Goal: Information Seeking & Learning: Learn about a topic

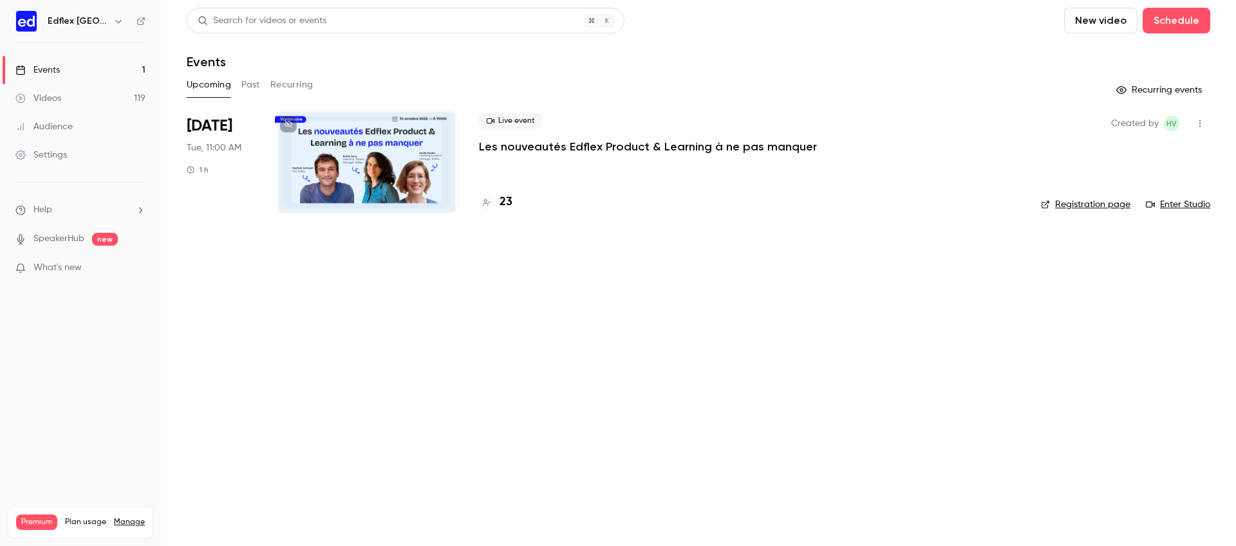
click at [257, 82] on button "Past" at bounding box center [250, 85] width 19 height 21
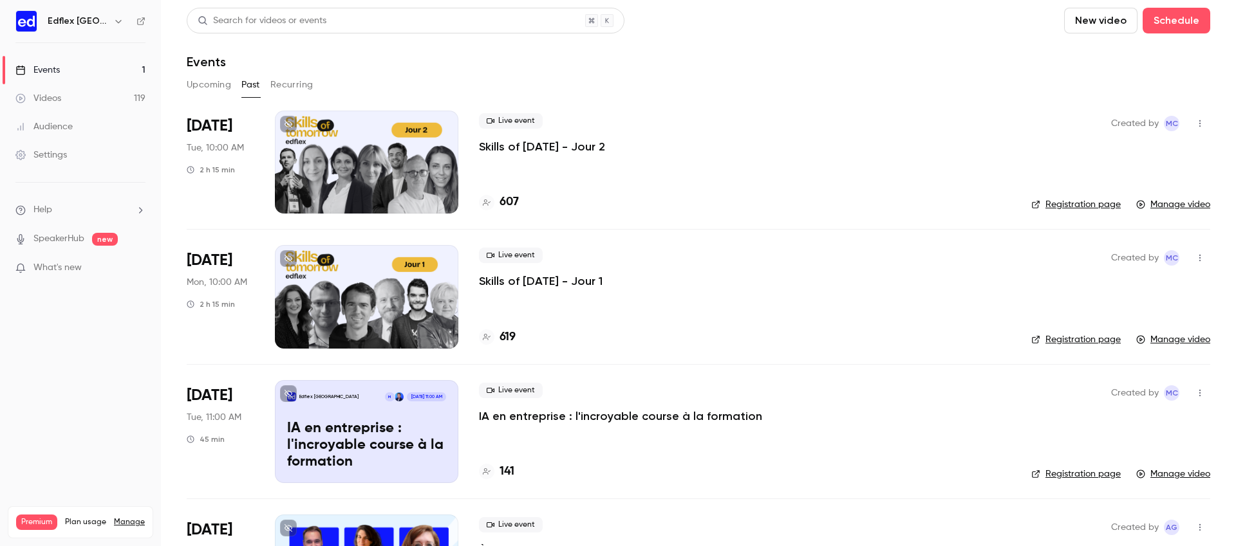
click at [536, 151] on p "Skills of [DATE] - Jour 2" at bounding box center [542, 146] width 126 height 15
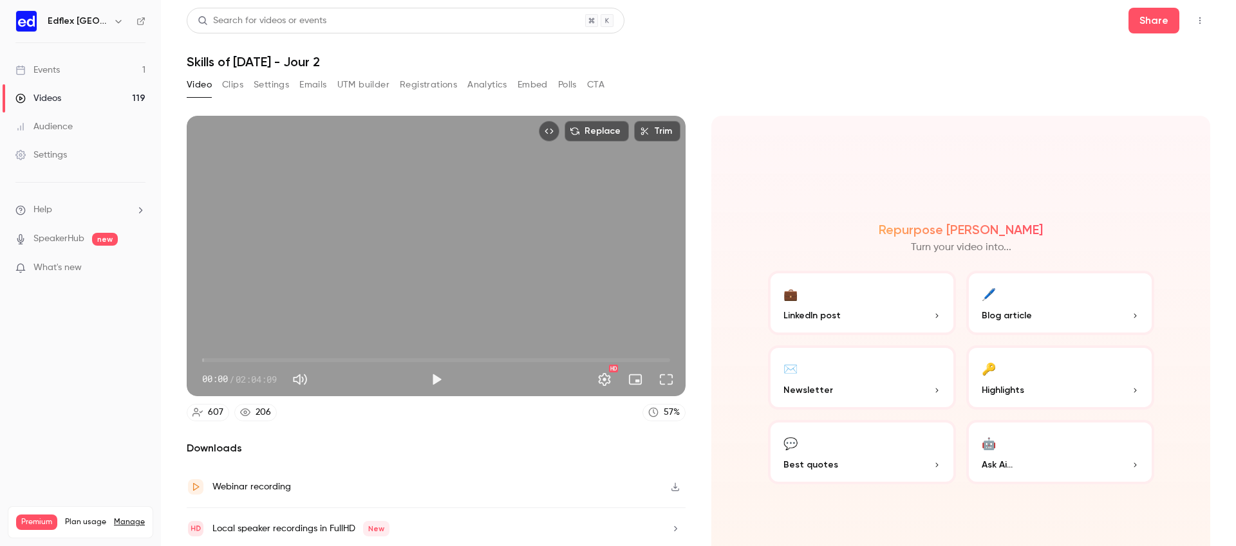
click at [573, 85] on button "Polls" at bounding box center [567, 85] width 19 height 21
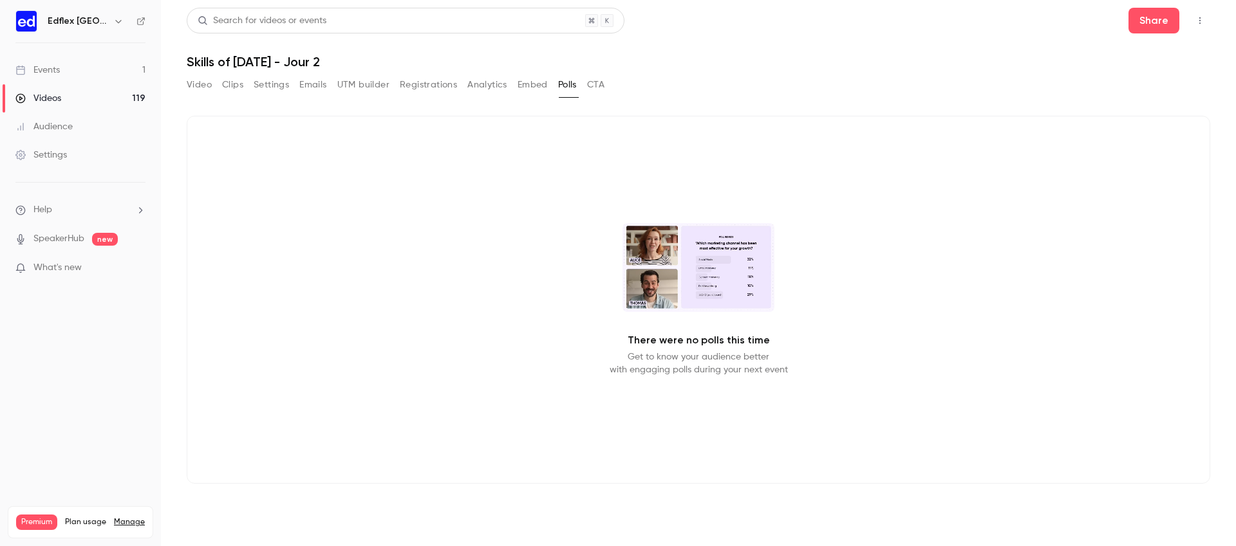
click at [599, 87] on button "CTA" at bounding box center [595, 85] width 17 height 21
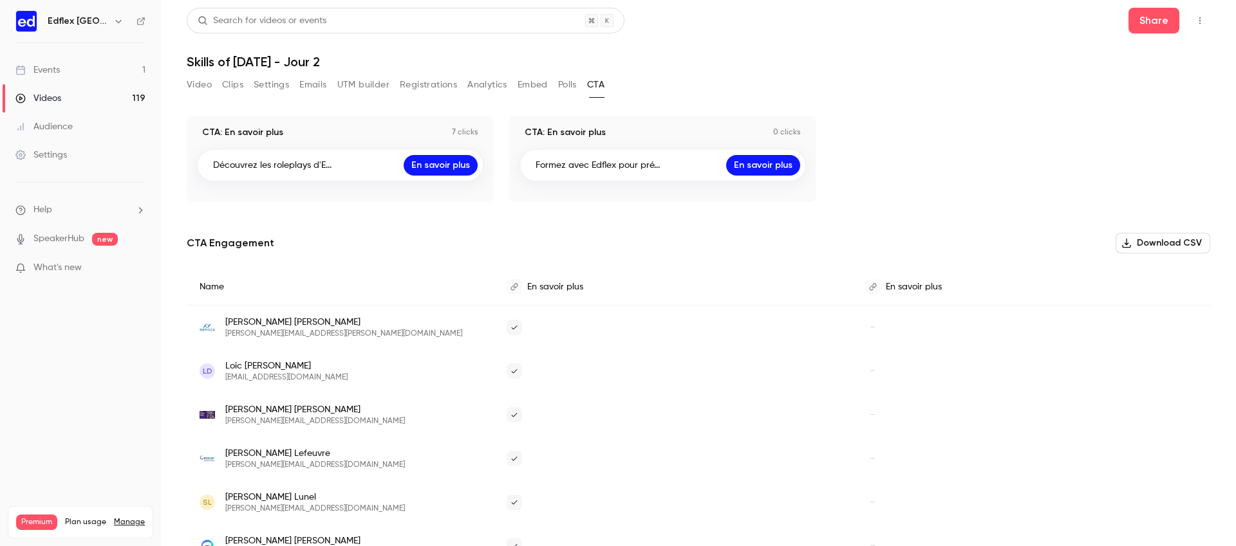
click at [530, 83] on button "Embed" at bounding box center [532, 85] width 30 height 21
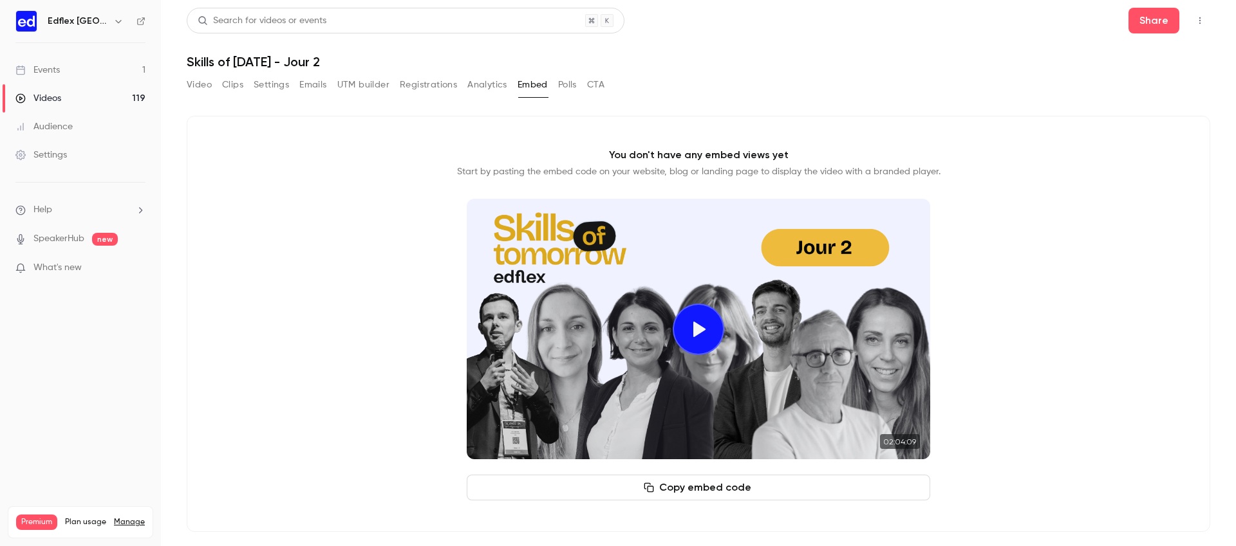
click at [501, 83] on button "Analytics" at bounding box center [487, 85] width 40 height 21
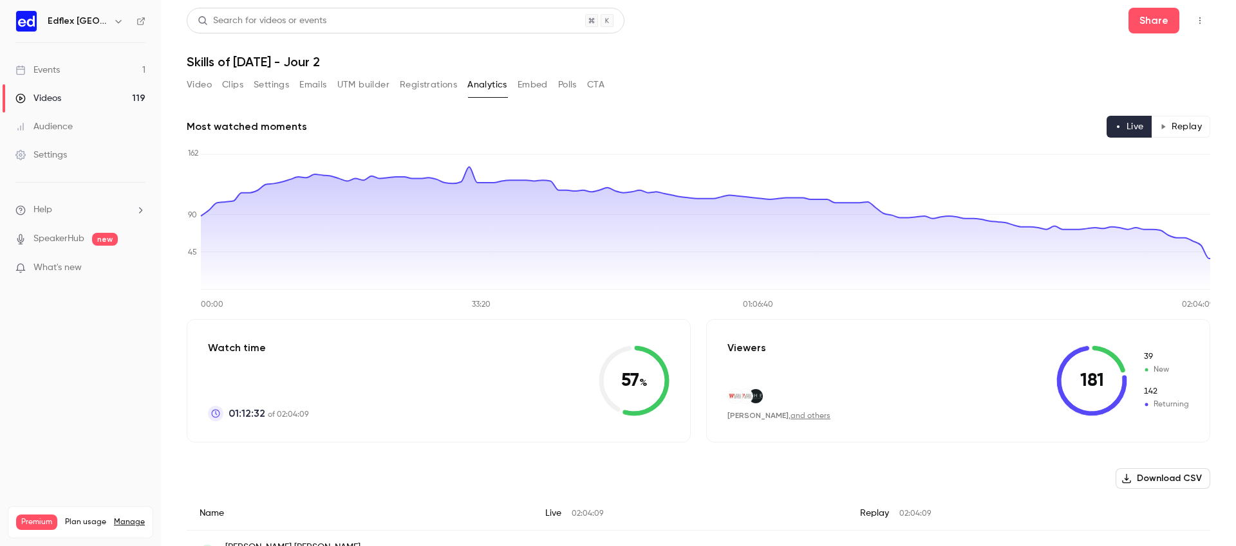
click at [210, 89] on button "Video" at bounding box center [199, 85] width 25 height 21
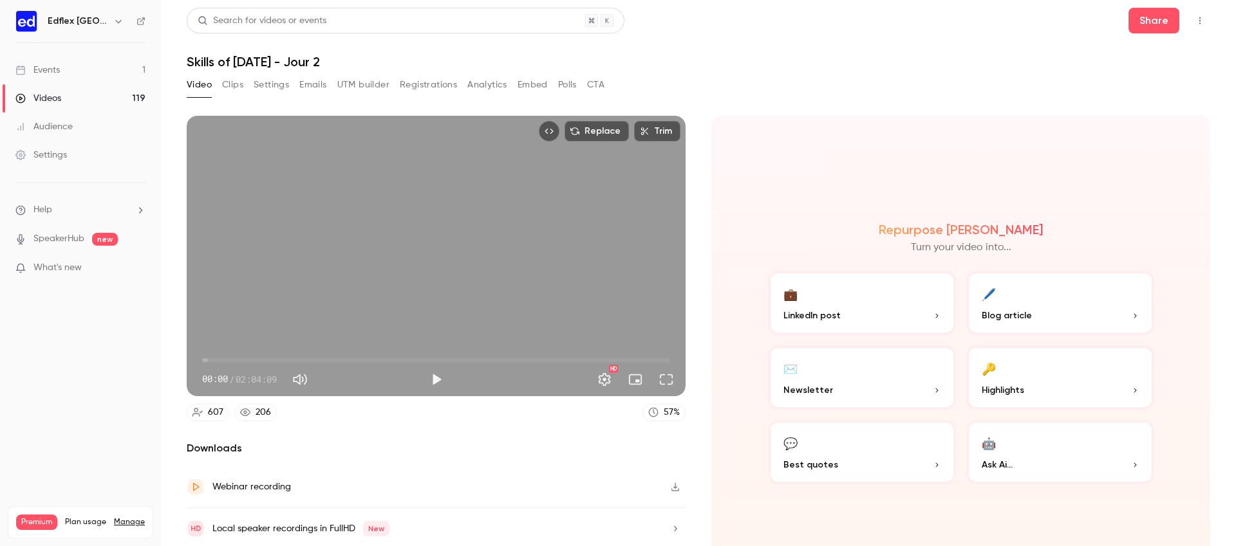
click at [1197, 21] on icon "Top Bar Actions" at bounding box center [1200, 20] width 10 height 9
click at [845, 57] on div at bounding box center [618, 273] width 1236 height 546
click at [275, 84] on button "Settings" at bounding box center [271, 85] width 35 height 21
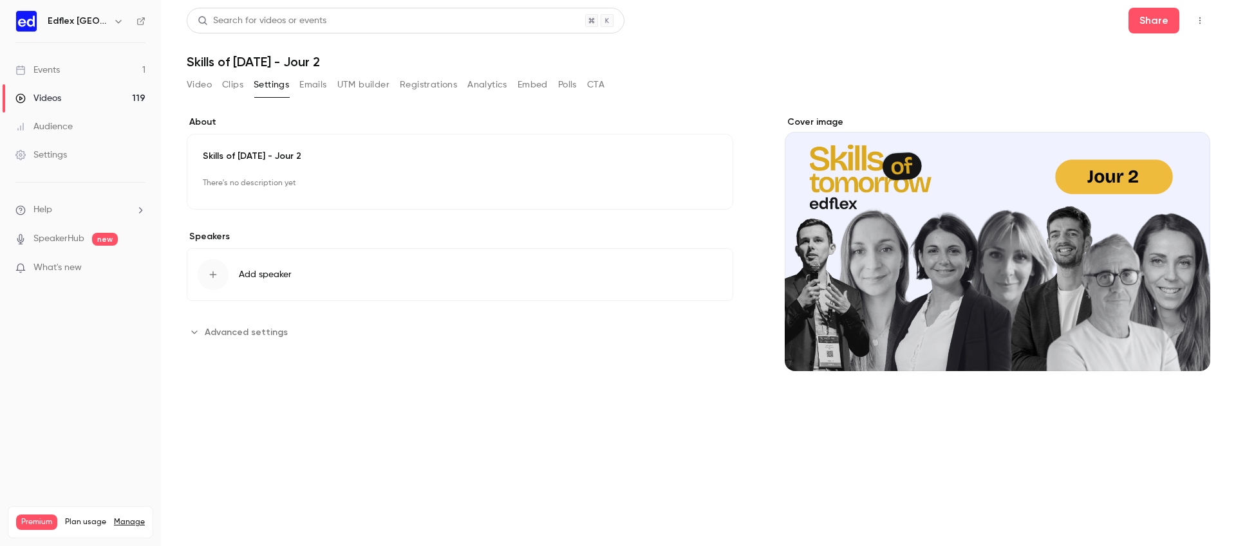
click at [348, 84] on button "UTM builder" at bounding box center [363, 85] width 52 height 21
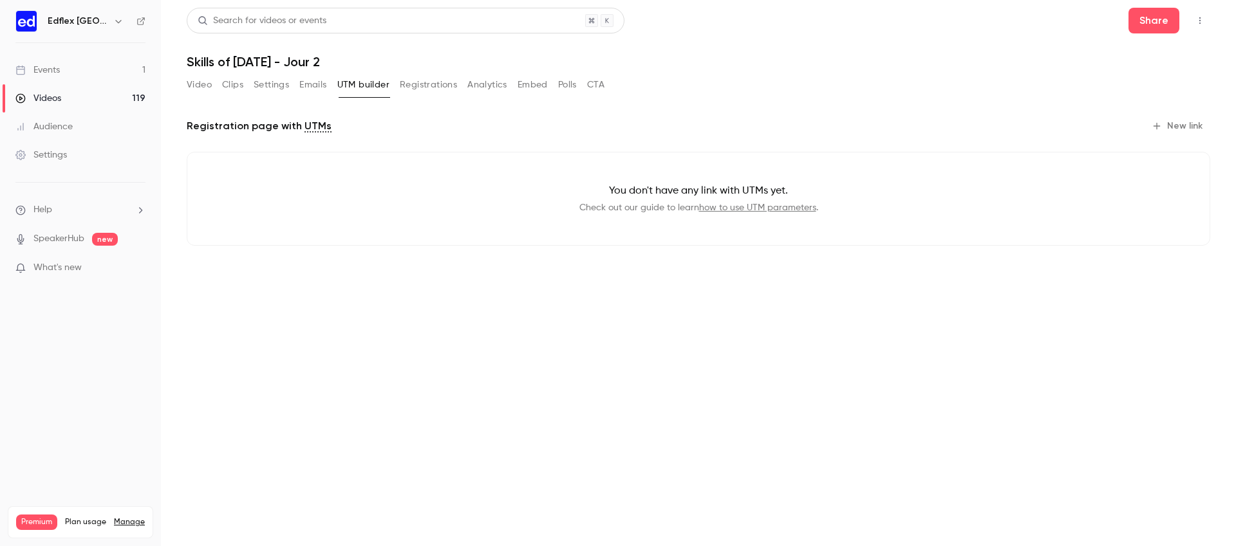
click at [427, 91] on button "Registrations" at bounding box center [428, 85] width 57 height 21
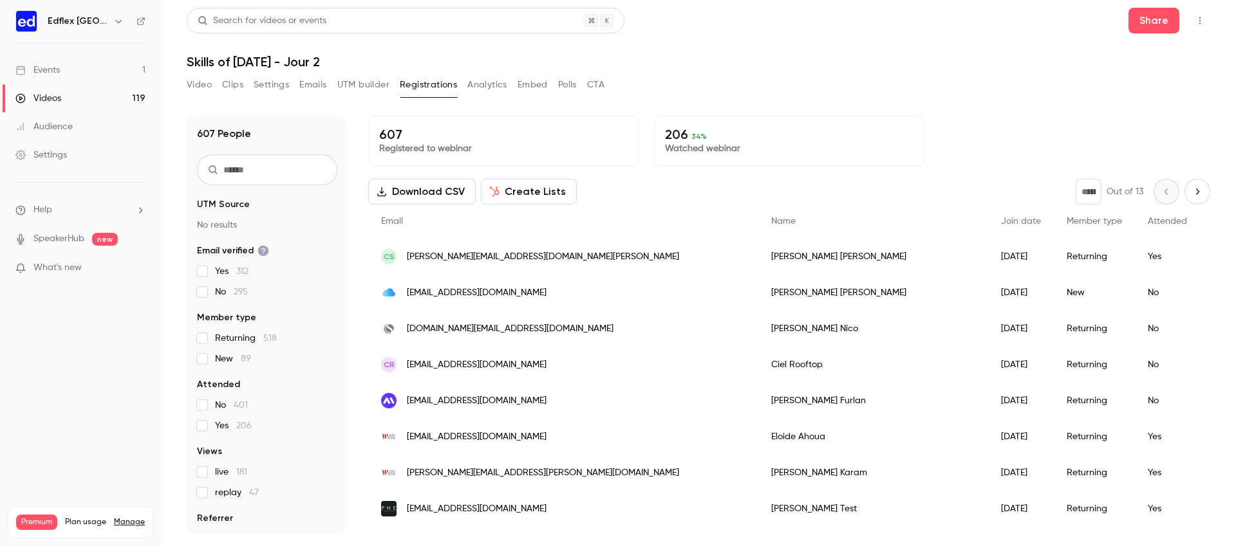
click at [483, 91] on button "Analytics" at bounding box center [487, 85] width 40 height 21
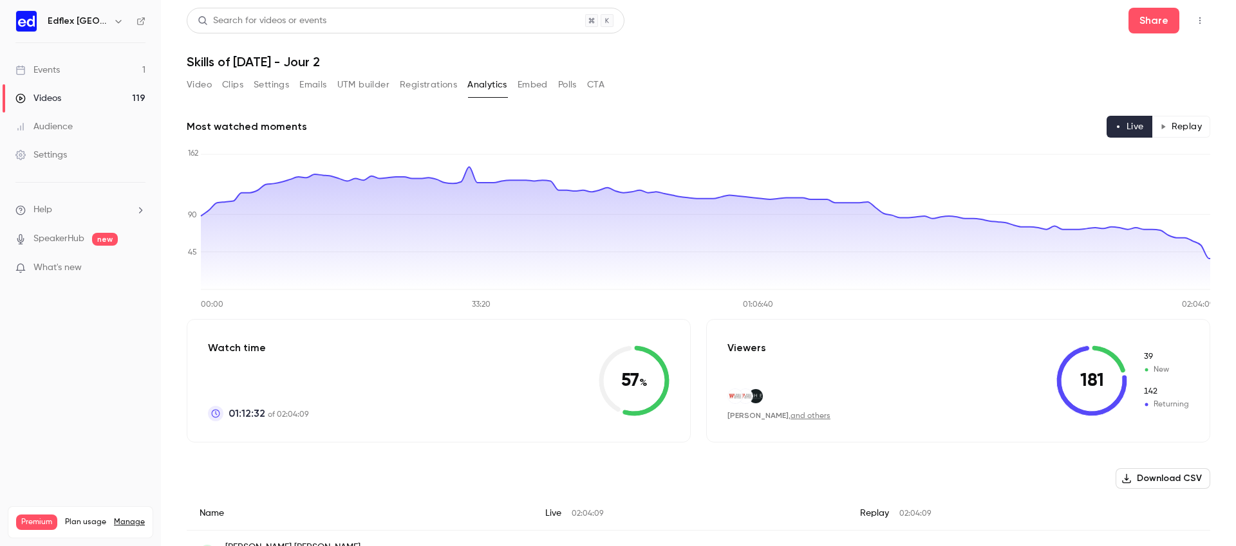
click at [1178, 131] on button "Replay" at bounding box center [1180, 127] width 59 height 22
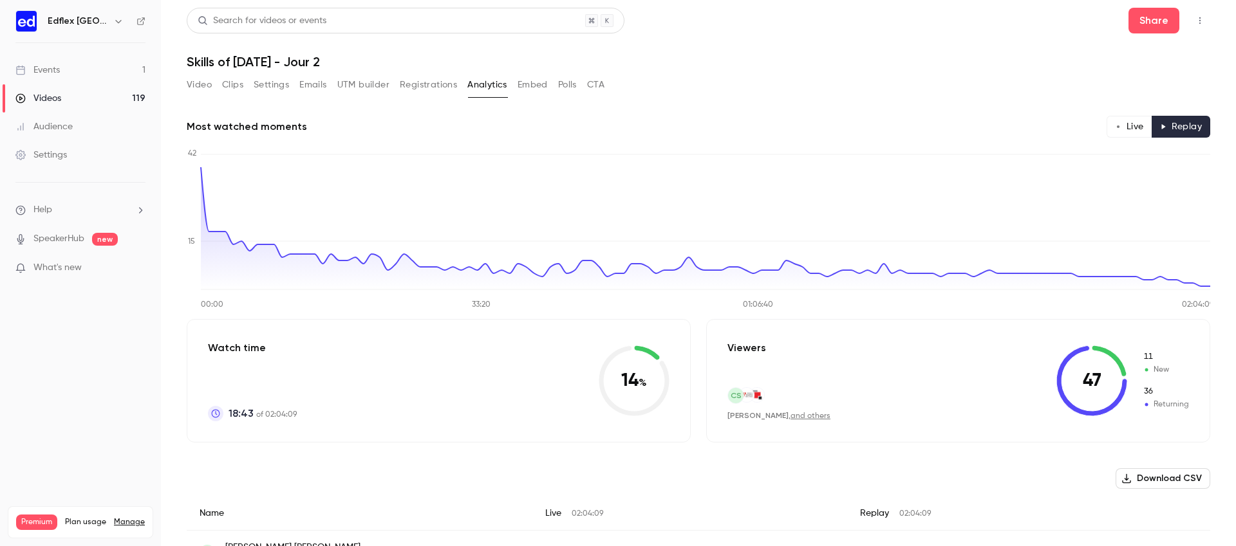
click at [200, 88] on button "Video" at bounding box center [199, 85] width 25 height 21
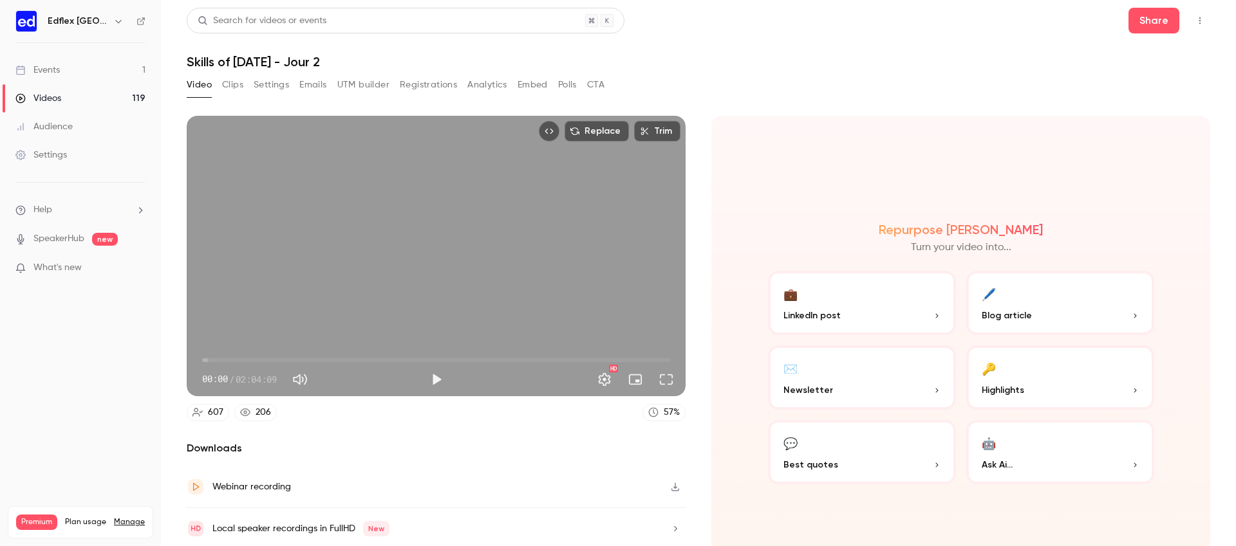
click at [703, 298] on section "Replace Trim 00:00 00:00 / 02:04:09 HD 607 206 57 % Downloads Webinar recording…" at bounding box center [698, 315] width 1023 height 398
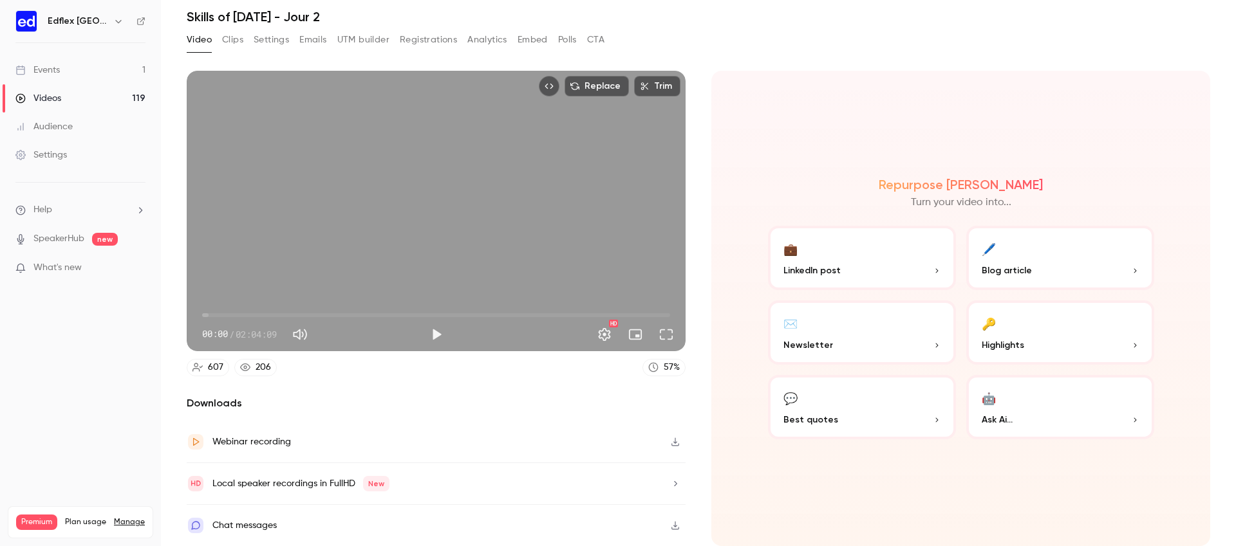
click at [678, 524] on icon "button" at bounding box center [675, 525] width 10 height 9
click at [101, 94] on link "Videos 119" at bounding box center [80, 98] width 161 height 28
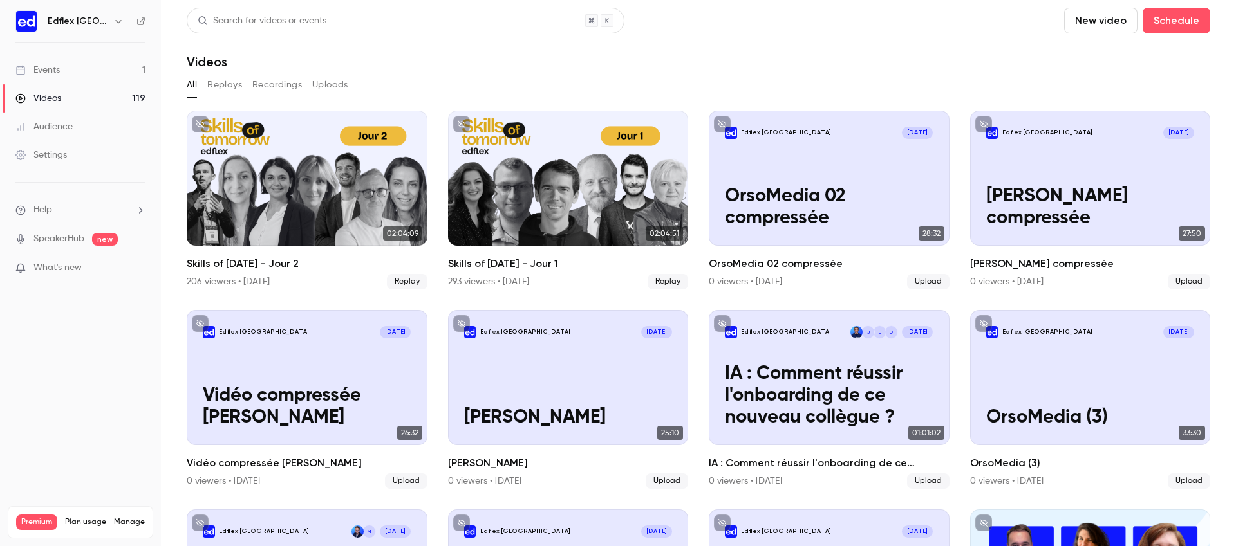
click at [380, 88] on div "All Replays Recordings Uploads" at bounding box center [698, 85] width 1023 height 21
click at [31, 70] on div "Events" at bounding box center [37, 70] width 44 height 13
